Goal: Answer question/provide support

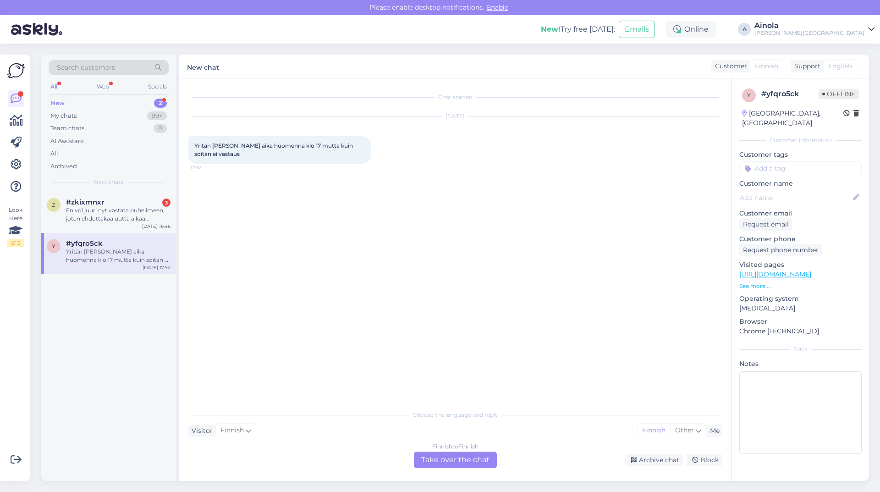
click at [159, 215] on div "En voi juuri nyt vastata puhelimeen, joten ehdottakaa uutta aikaa sähköpostitse." at bounding box center [118, 214] width 104 height 16
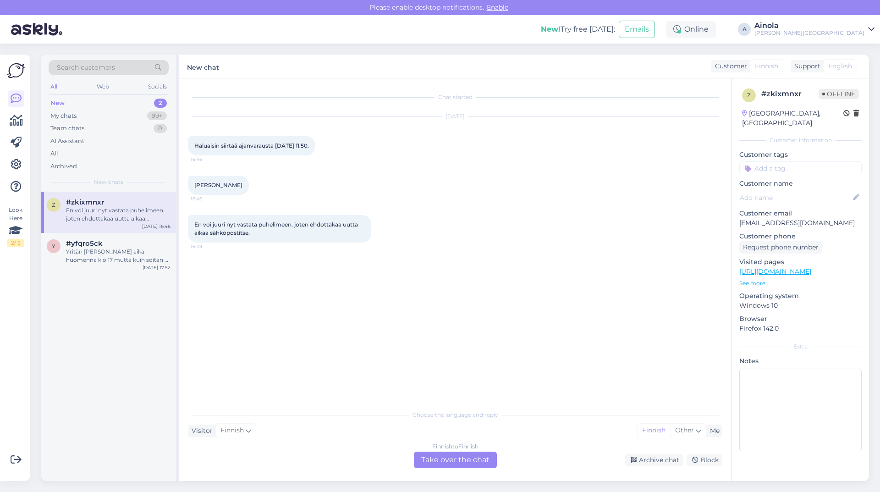
drag, startPoint x: 195, startPoint y: 186, endPoint x: 272, endPoint y: 186, distance: 77.4
click at [272, 186] on div "[PERSON_NAME] 16:46" at bounding box center [455, 184] width 534 height 39
copy span "[PERSON_NAME]"
drag, startPoint x: 292, startPoint y: 239, endPoint x: 294, endPoint y: 244, distance: 5.4
click at [294, 243] on div "En voi juuri nyt vastata puhelimeen, joten ehdottakaa uutta aikaa sähköpostitse…" at bounding box center [455, 229] width 534 height 48
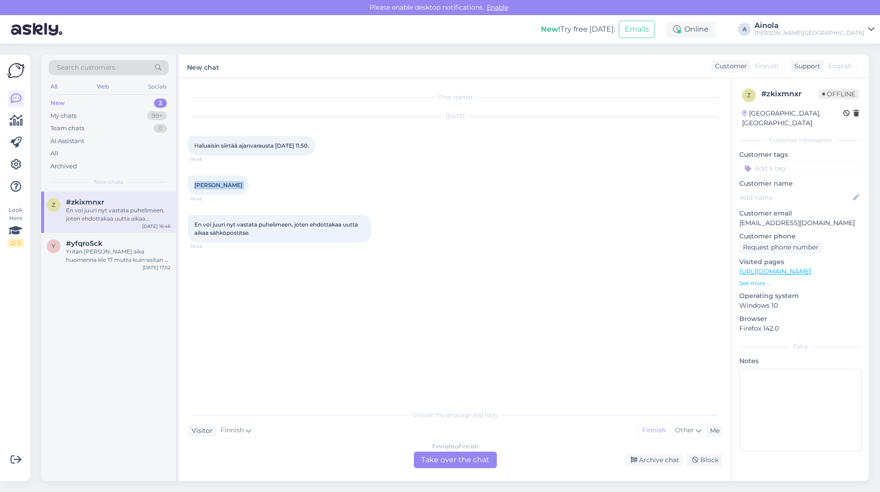
drag, startPoint x: 190, startPoint y: 184, endPoint x: 260, endPoint y: 185, distance: 70.1
click at [249, 186] on div "[PERSON_NAME] 16:46" at bounding box center [218, 184] width 61 height 19
copy div "[PERSON_NAME] 16:46"
click at [454, 458] on div "Finnish to Finnish Take over the chat" at bounding box center [455, 459] width 83 height 16
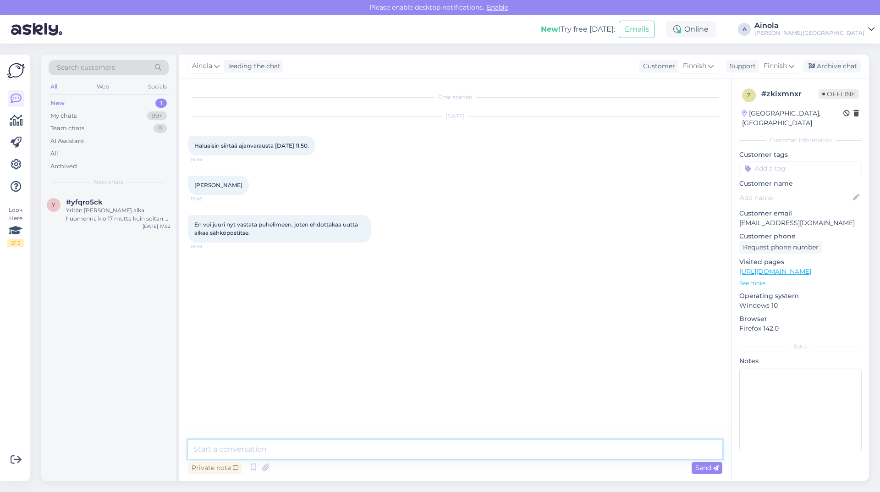
click at [342, 445] on textarea at bounding box center [455, 448] width 534 height 19
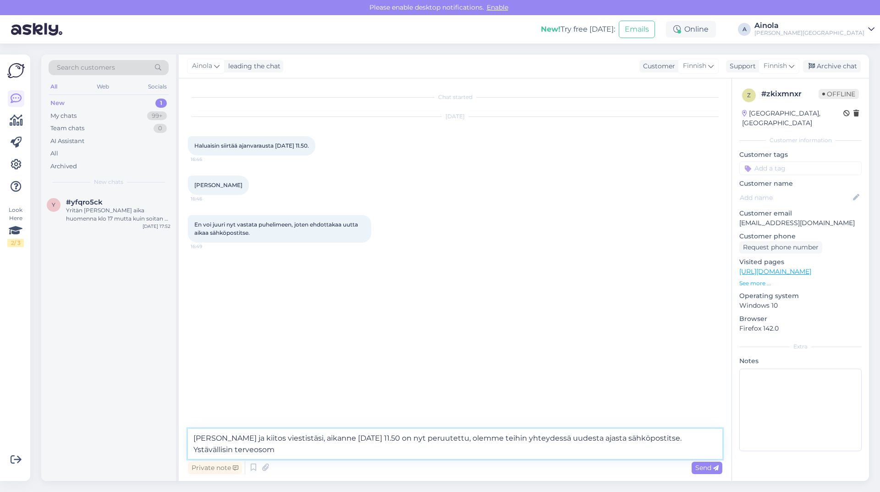
type textarea "[PERSON_NAME] ja kiitos viestistäsi, aikanne [DATE] 11.50 on nyt peruutettu, ol…"
